Goal: Task Accomplishment & Management: Manage account settings

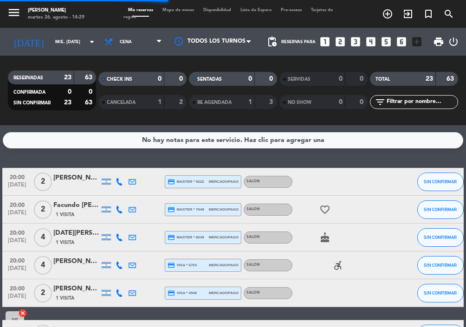
click at [51, 40] on input "mié. [DATE]" at bounding box center [81, 42] width 60 height 14
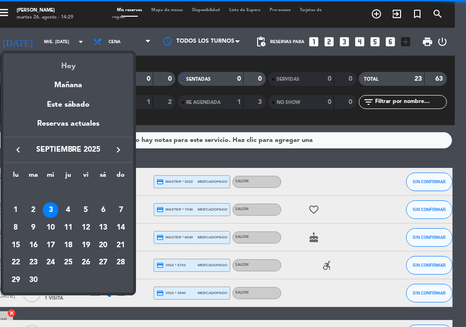
click at [68, 58] on div "Hoy" at bounding box center [68, 62] width 130 height 19
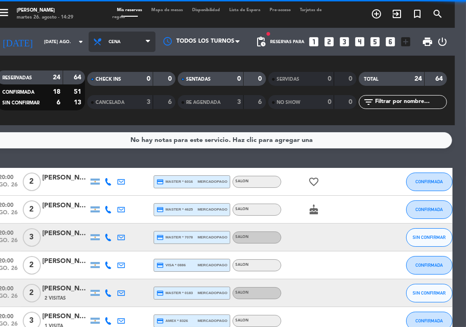
click at [113, 50] on span "Cena" at bounding box center [122, 42] width 67 height 20
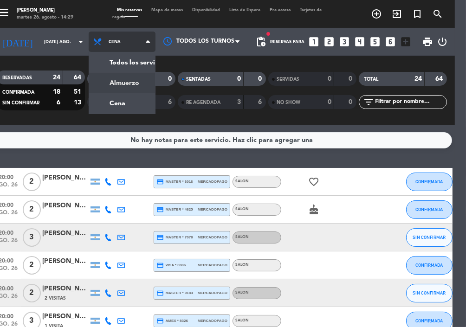
click at [122, 78] on div "menu NAKAMA RAMEN martes 26. agosto - 14:29 Mis reservas Mapa de mesas Disponib…" at bounding box center [222, 62] width 466 height 125
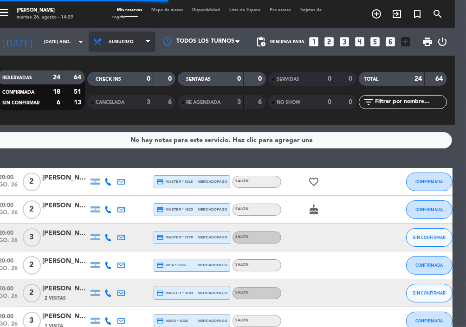
click at [111, 44] on span "Almuerzo" at bounding box center [122, 42] width 67 height 20
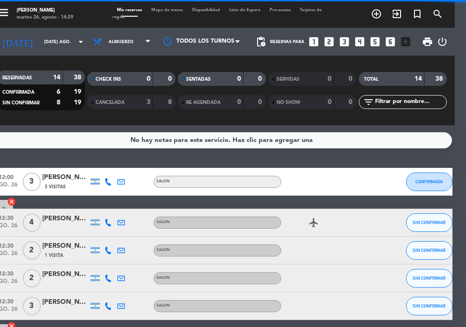
click at [109, 102] on span "CANCELADA" at bounding box center [110, 102] width 29 height 5
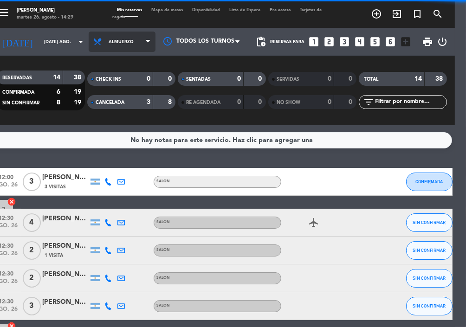
click at [111, 43] on span "Almuerzo" at bounding box center [121, 41] width 25 height 5
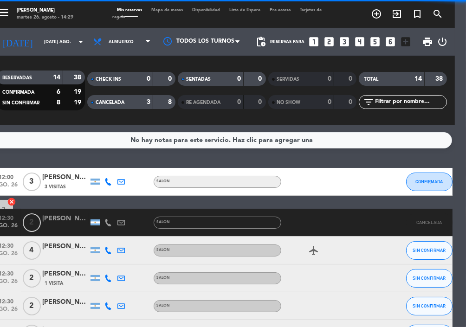
click at [128, 110] on div "CHECK INS 0 0 CANCELADA 3 8" at bounding box center [131, 90] width 91 height 51
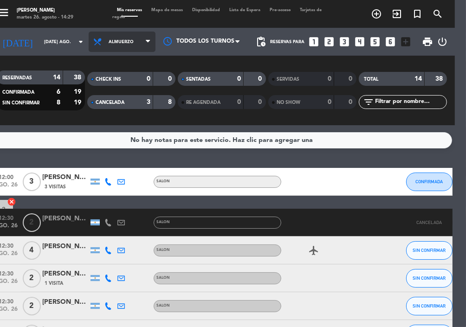
click at [118, 43] on span "Almuerzo" at bounding box center [121, 41] width 25 height 5
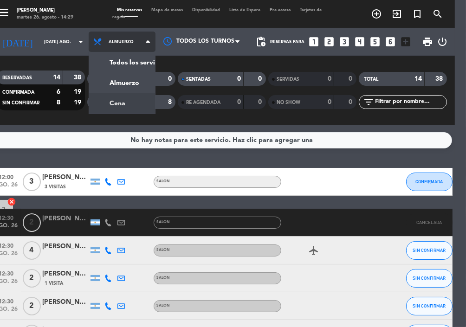
click at [120, 101] on div "menu NAKAMA RAMEN martes 26. agosto - 14:29 Mis reservas Mapa de mesas Disponib…" at bounding box center [222, 62] width 466 height 125
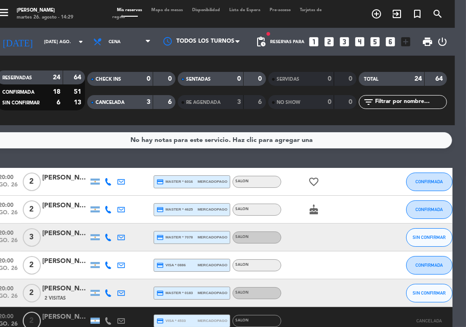
click at [129, 104] on div "CANCELADA" at bounding box center [111, 102] width 43 height 11
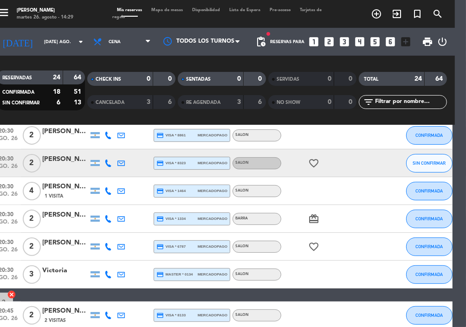
scroll to position [206, 0]
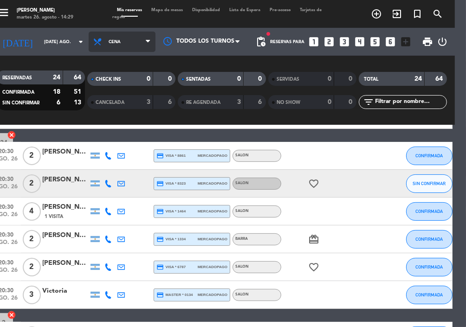
click at [96, 38] on span "Cena" at bounding box center [122, 42] width 67 height 20
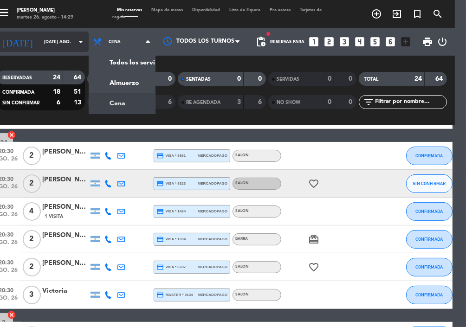
click at [39, 43] on input "[DATE] ago." at bounding box center [69, 42] width 60 height 14
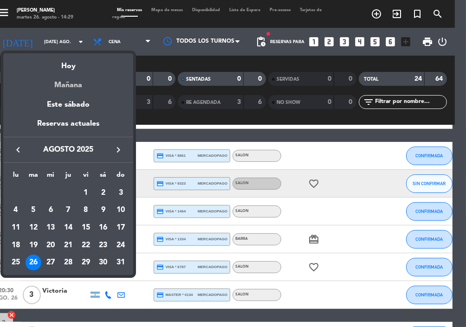
click at [67, 87] on div "Mañana" at bounding box center [68, 81] width 130 height 19
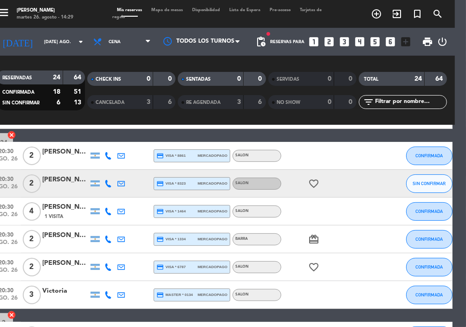
type input "mié. 27 ago."
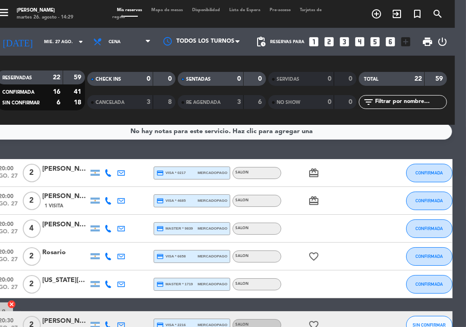
scroll to position [0, 0]
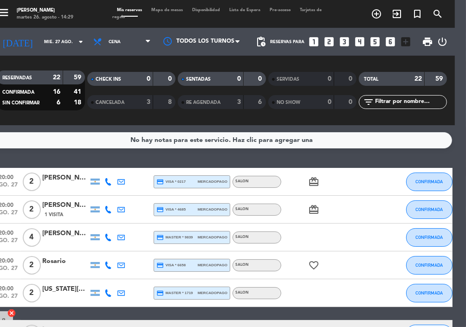
click at [59, 182] on div "[PERSON_NAME]" at bounding box center [65, 178] width 46 height 11
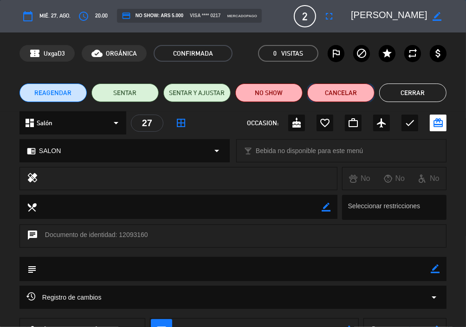
click at [342, 91] on button "Cancelar" at bounding box center [340, 93] width 67 height 19
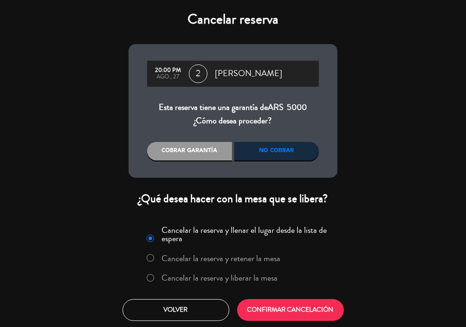
click at [209, 274] on label "Cancelar la reserva y liberar la mesa" at bounding box center [220, 278] width 116 height 8
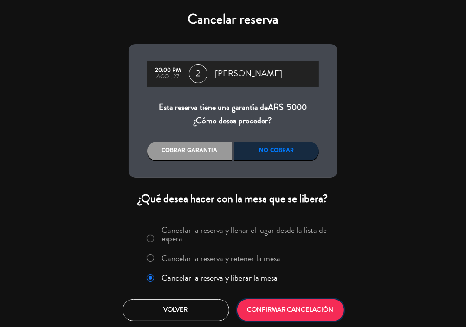
click at [280, 308] on button "CONFIRMAR CANCELACIÓN" at bounding box center [290, 310] width 107 height 22
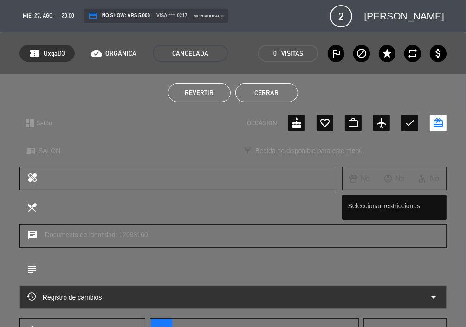
click at [272, 86] on button "Cerrar" at bounding box center [266, 93] width 63 height 19
